Goal: Navigation & Orientation: Locate item on page

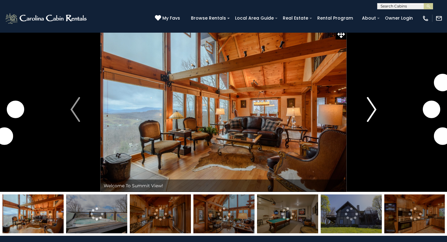
click at [368, 112] on img "Next" at bounding box center [371, 109] width 9 height 25
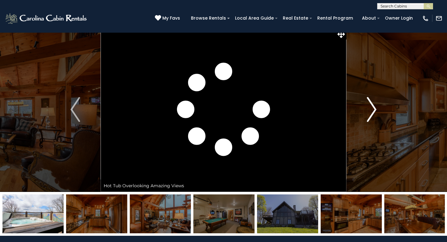
click at [368, 112] on img "Next" at bounding box center [371, 109] width 9 height 25
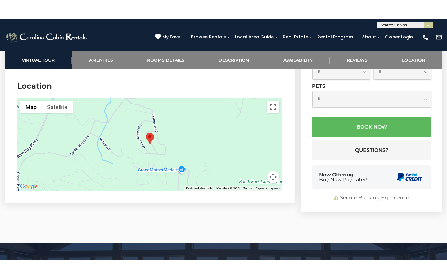
scroll to position [1859, 0]
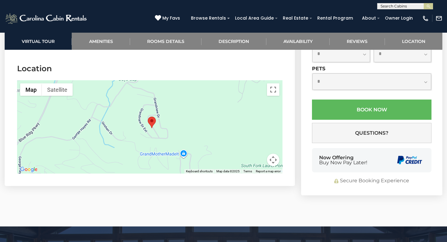
drag, startPoint x: 218, startPoint y: 115, endPoint x: 225, endPoint y: 122, distance: 9.7
click at [224, 121] on div at bounding box center [149, 126] width 265 height 93
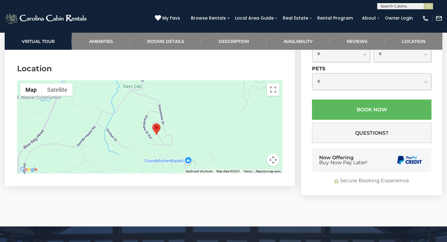
click at [232, 125] on div at bounding box center [149, 126] width 265 height 93
click at [29, 83] on button "Map" at bounding box center [31, 89] width 22 height 12
click at [275, 83] on button "Toggle fullscreen view" at bounding box center [273, 89] width 12 height 12
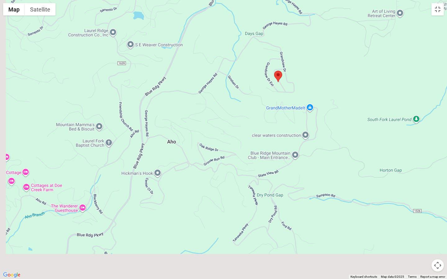
drag, startPoint x: 245, startPoint y: 142, endPoint x: 301, endPoint y: 62, distance: 97.8
click at [298, 67] on div at bounding box center [223, 139] width 447 height 279
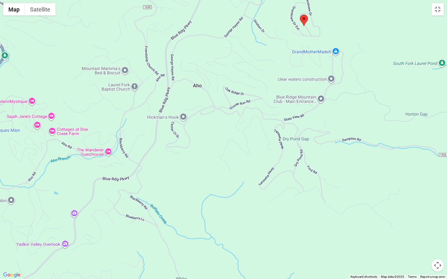
drag, startPoint x: 289, startPoint y: 112, endPoint x: 169, endPoint y: 230, distance: 168.8
click at [172, 226] on div at bounding box center [223, 139] width 447 height 279
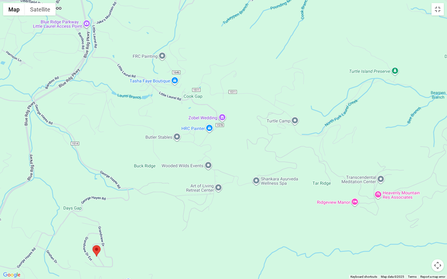
drag, startPoint x: 257, startPoint y: 127, endPoint x: 251, endPoint y: 189, distance: 62.3
click at [251, 189] on div at bounding box center [223, 139] width 447 height 279
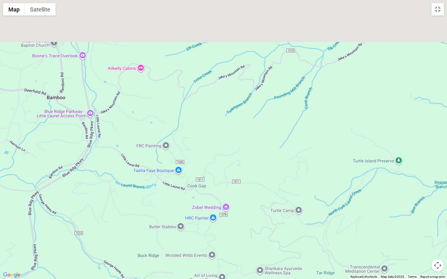
drag, startPoint x: 245, startPoint y: 148, endPoint x: 240, endPoint y: 209, distance: 61.1
click at [240, 208] on div at bounding box center [223, 139] width 447 height 279
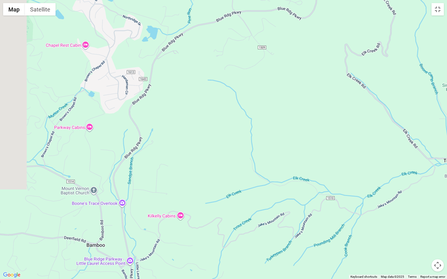
drag, startPoint x: 236, startPoint y: 137, endPoint x: 291, endPoint y: 181, distance: 70.7
click at [297, 184] on div at bounding box center [223, 139] width 447 height 279
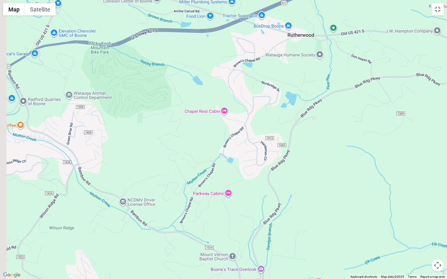
drag, startPoint x: 207, startPoint y: 173, endPoint x: 335, endPoint y: 194, distance: 129.0
click at [338, 194] on div at bounding box center [223, 139] width 447 height 279
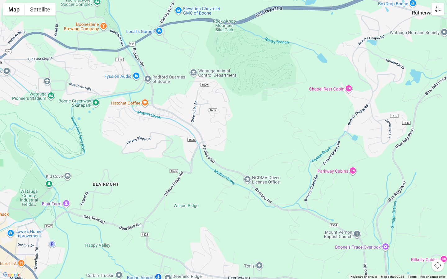
drag, startPoint x: 196, startPoint y: 198, endPoint x: 307, endPoint y: 185, distance: 111.5
click at [311, 185] on div at bounding box center [223, 139] width 447 height 279
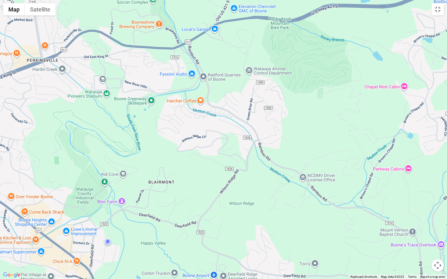
drag, startPoint x: 222, startPoint y: 184, endPoint x: 267, endPoint y: 182, distance: 44.7
click at [277, 182] on div at bounding box center [223, 139] width 447 height 279
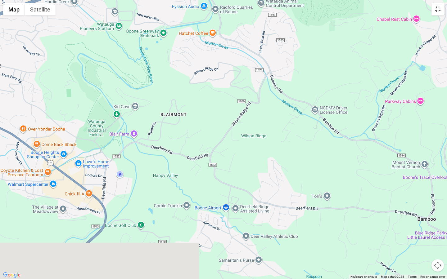
drag, startPoint x: 225, startPoint y: 165, endPoint x: 210, endPoint y: 79, distance: 87.1
click at [210, 76] on div at bounding box center [223, 139] width 447 height 279
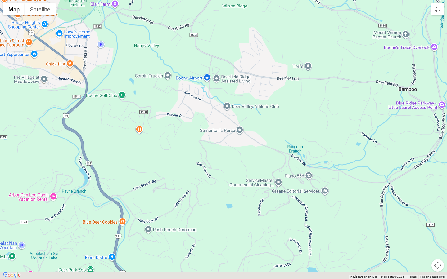
drag, startPoint x: 240, startPoint y: 225, endPoint x: 279, endPoint y: 127, distance: 104.7
click at [279, 127] on div at bounding box center [223, 139] width 447 height 279
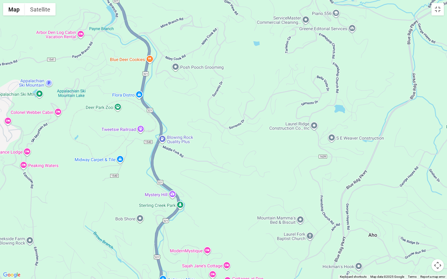
drag, startPoint x: 245, startPoint y: 211, endPoint x: 238, endPoint y: 101, distance: 110.1
click at [239, 78] on div at bounding box center [223, 139] width 447 height 279
